Goal: Navigation & Orientation: Find specific page/section

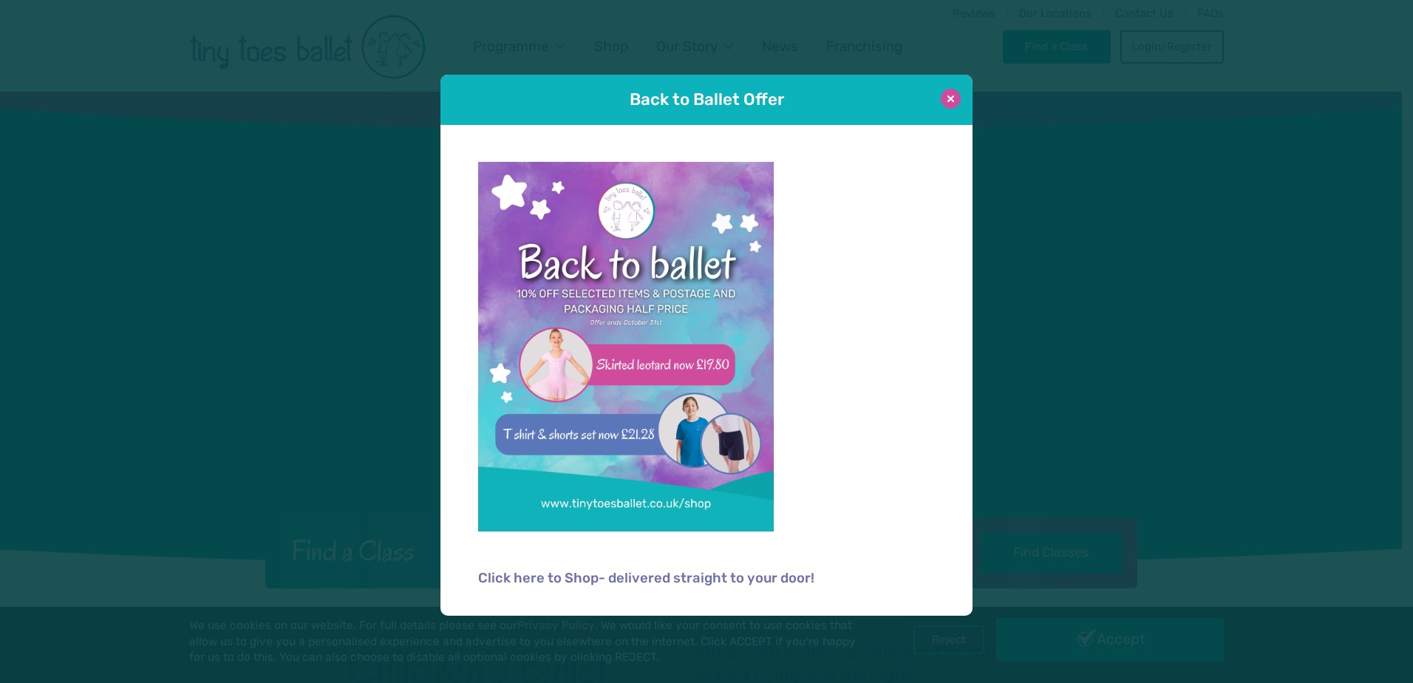
click at [951, 96] on button at bounding box center [951, 99] width 20 height 20
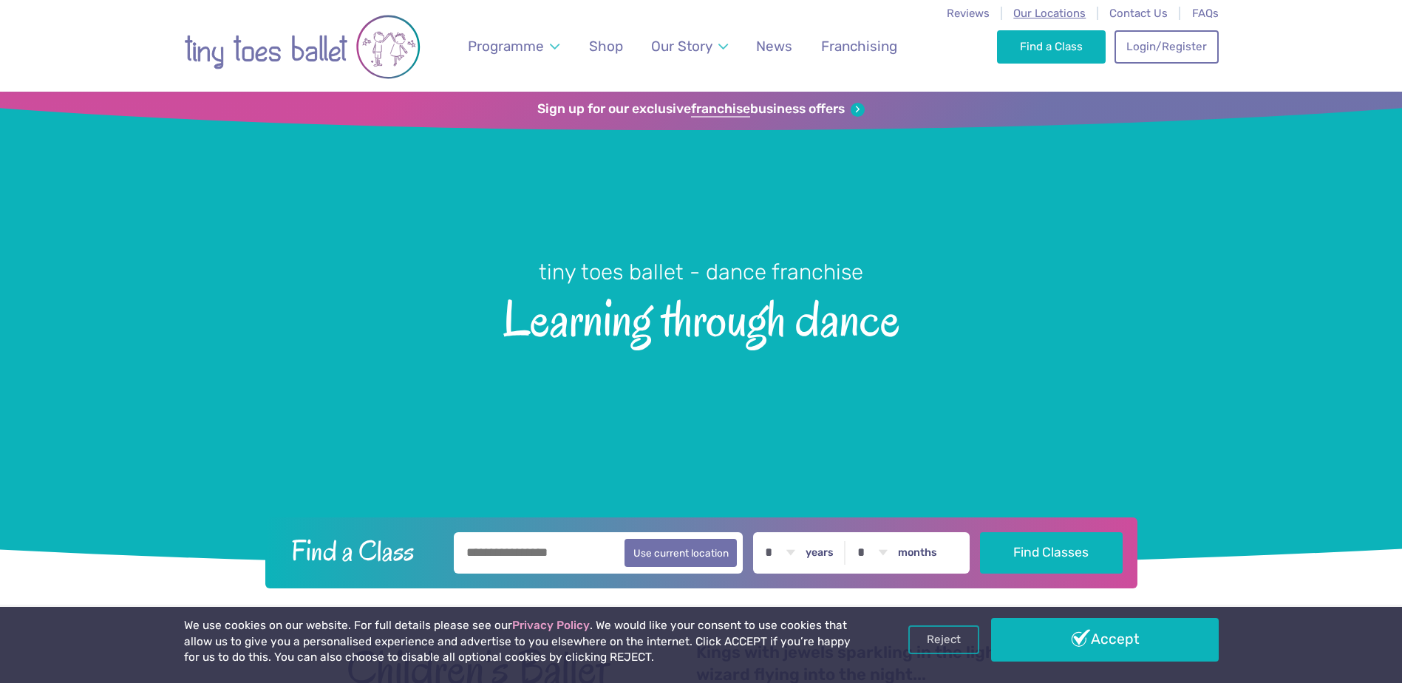
click at [1077, 16] on span "Our Locations" at bounding box center [1049, 13] width 72 height 13
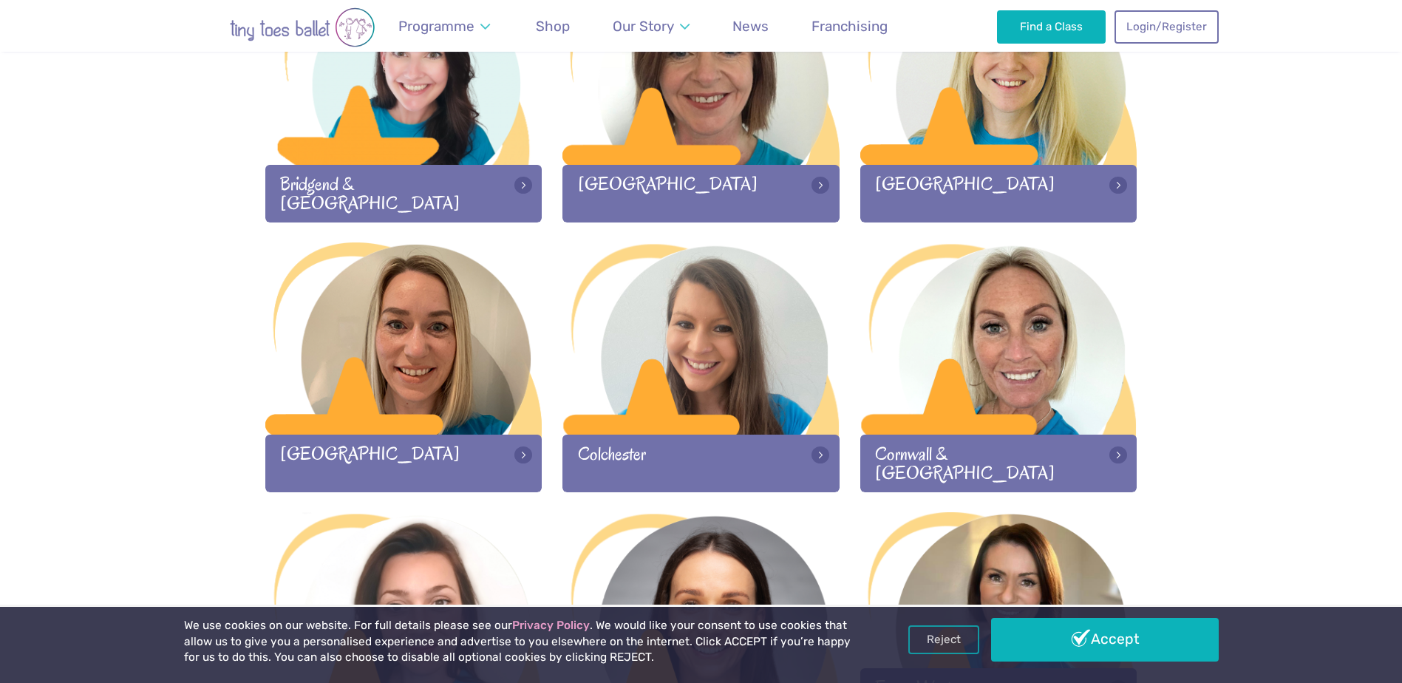
scroll to position [813, 0]
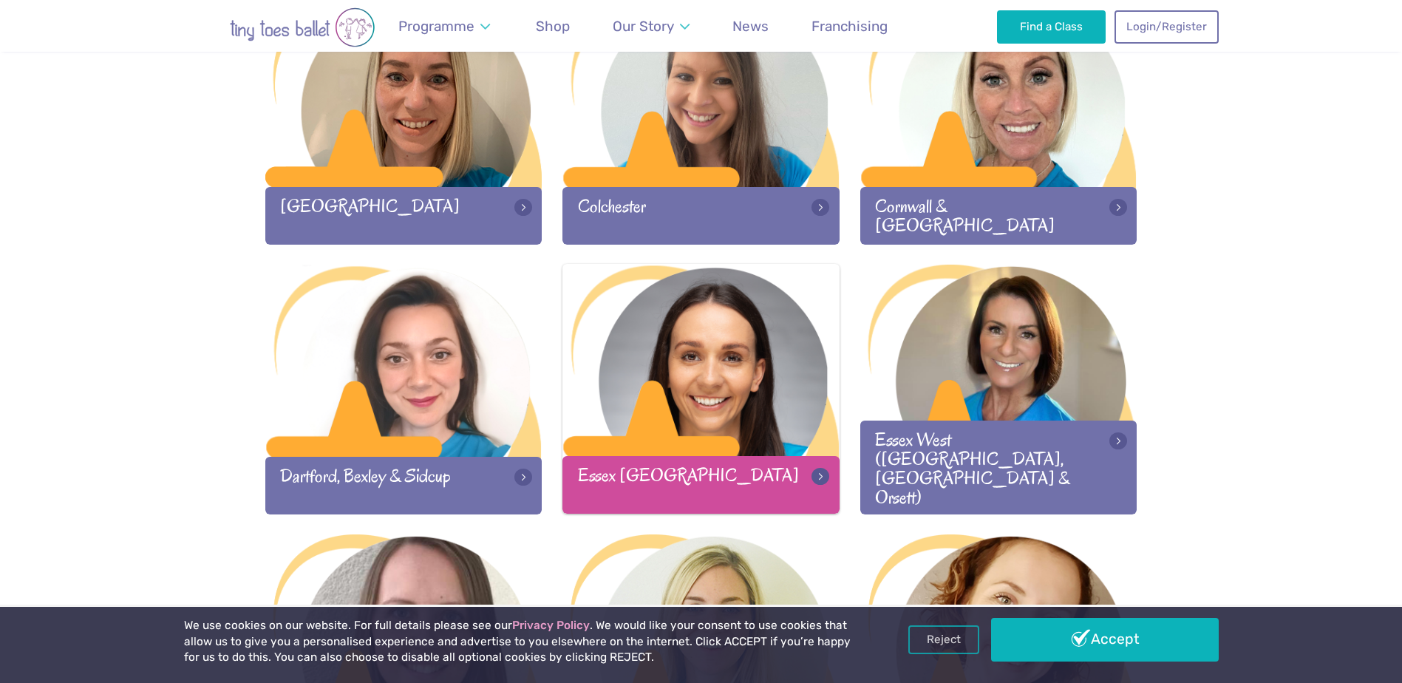
click at [704, 482] on div "Essex Mid & South" at bounding box center [700, 484] width 277 height 57
